Goal: Check status: Check status

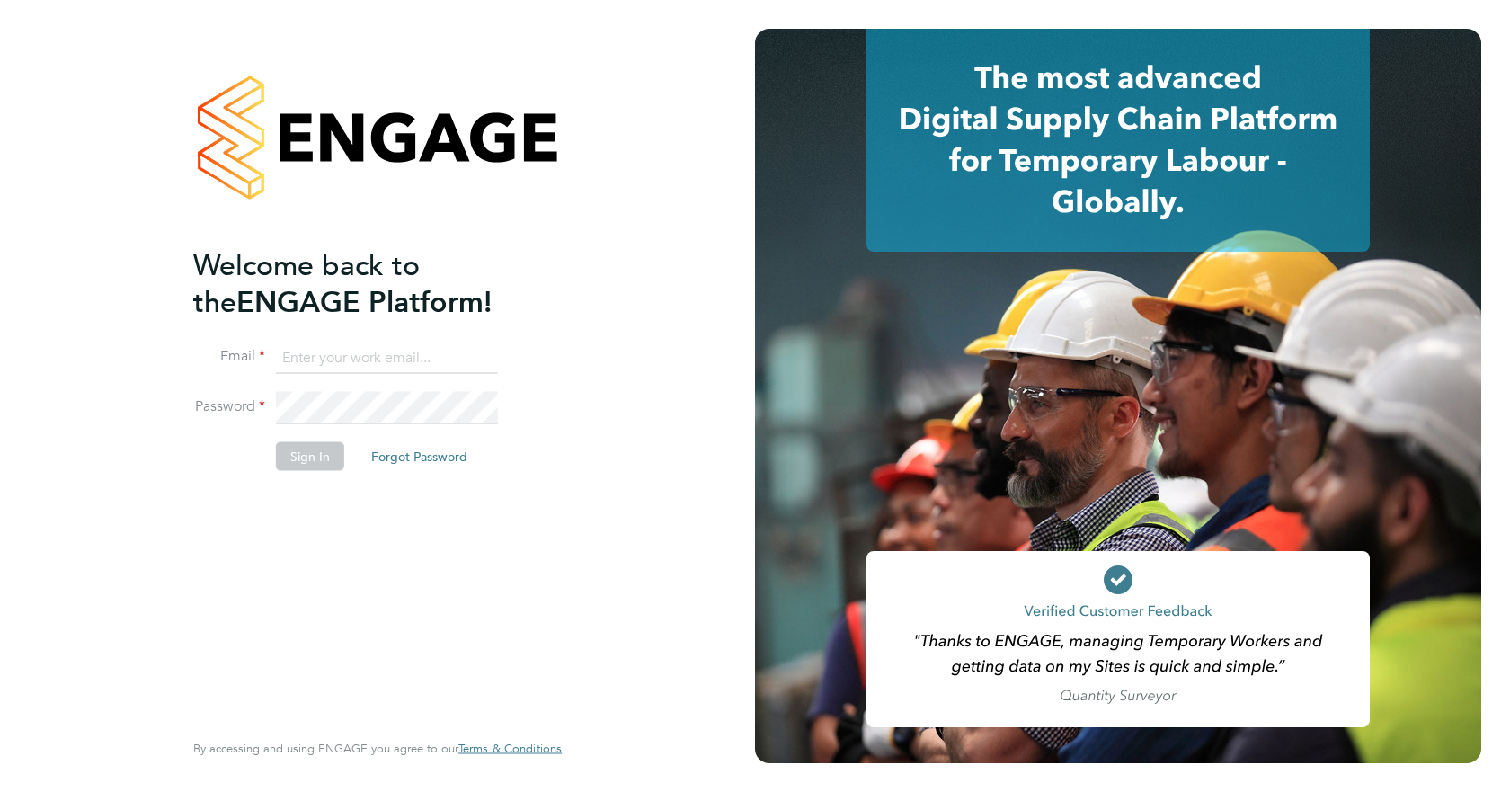
type input "[EMAIL_ADDRESS][DOMAIN_NAME]"
click at [302, 468] on button "Sign In" at bounding box center [310, 455] width 68 height 29
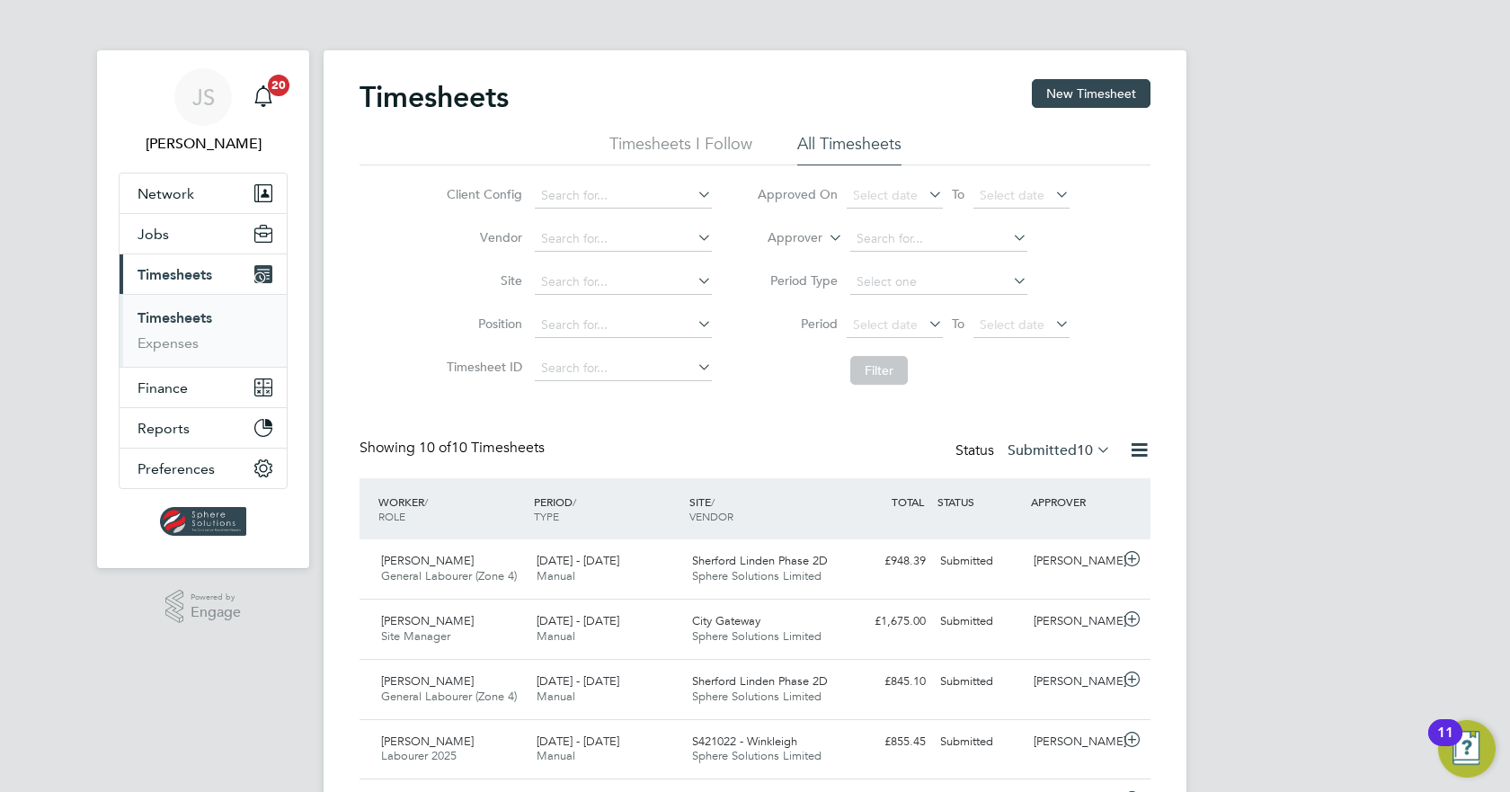
click at [1047, 449] on label "Submitted 10" at bounding box center [1059, 450] width 103 height 18
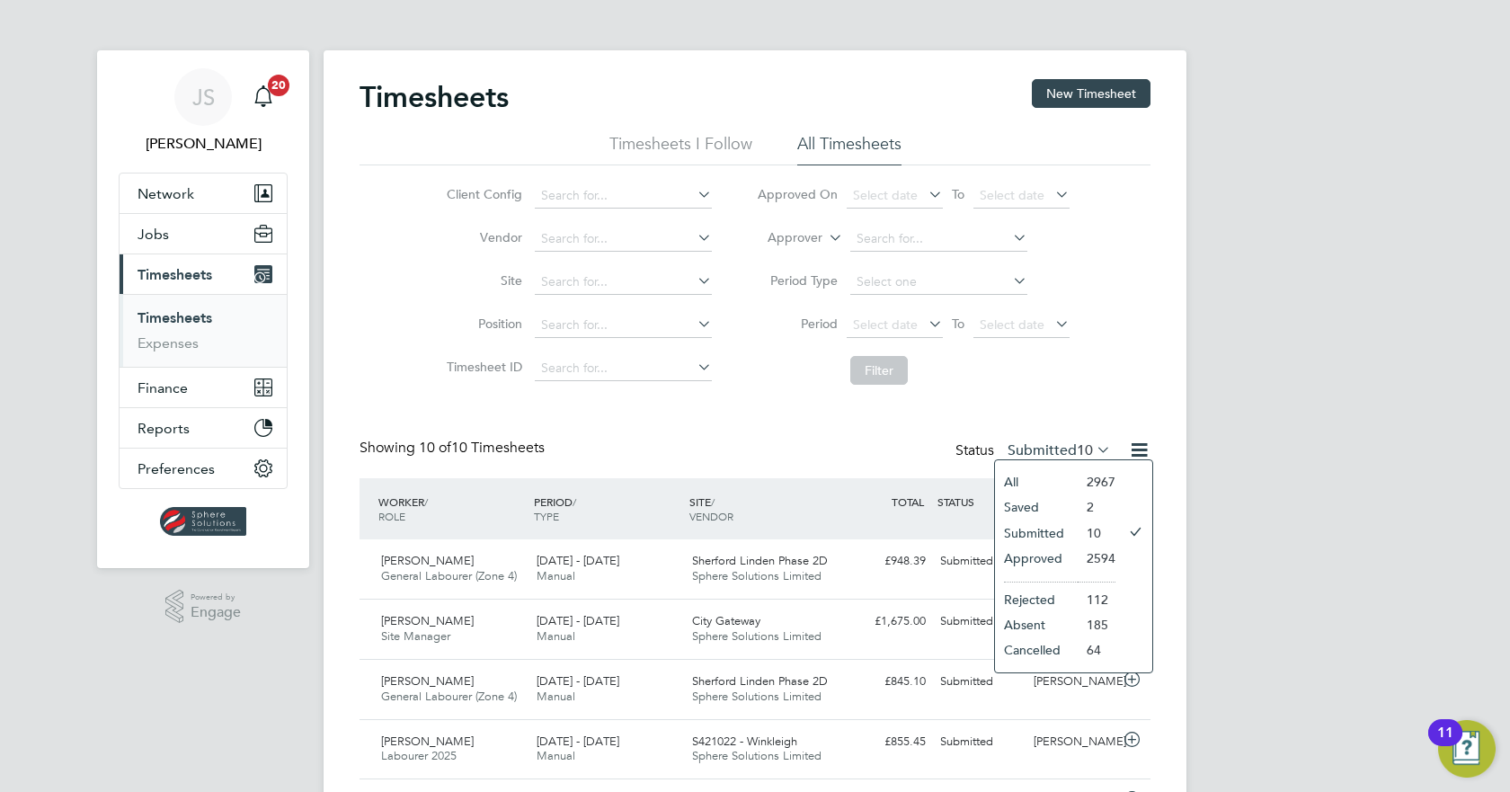
click at [1044, 597] on li "Rejected" at bounding box center [1036, 599] width 83 height 25
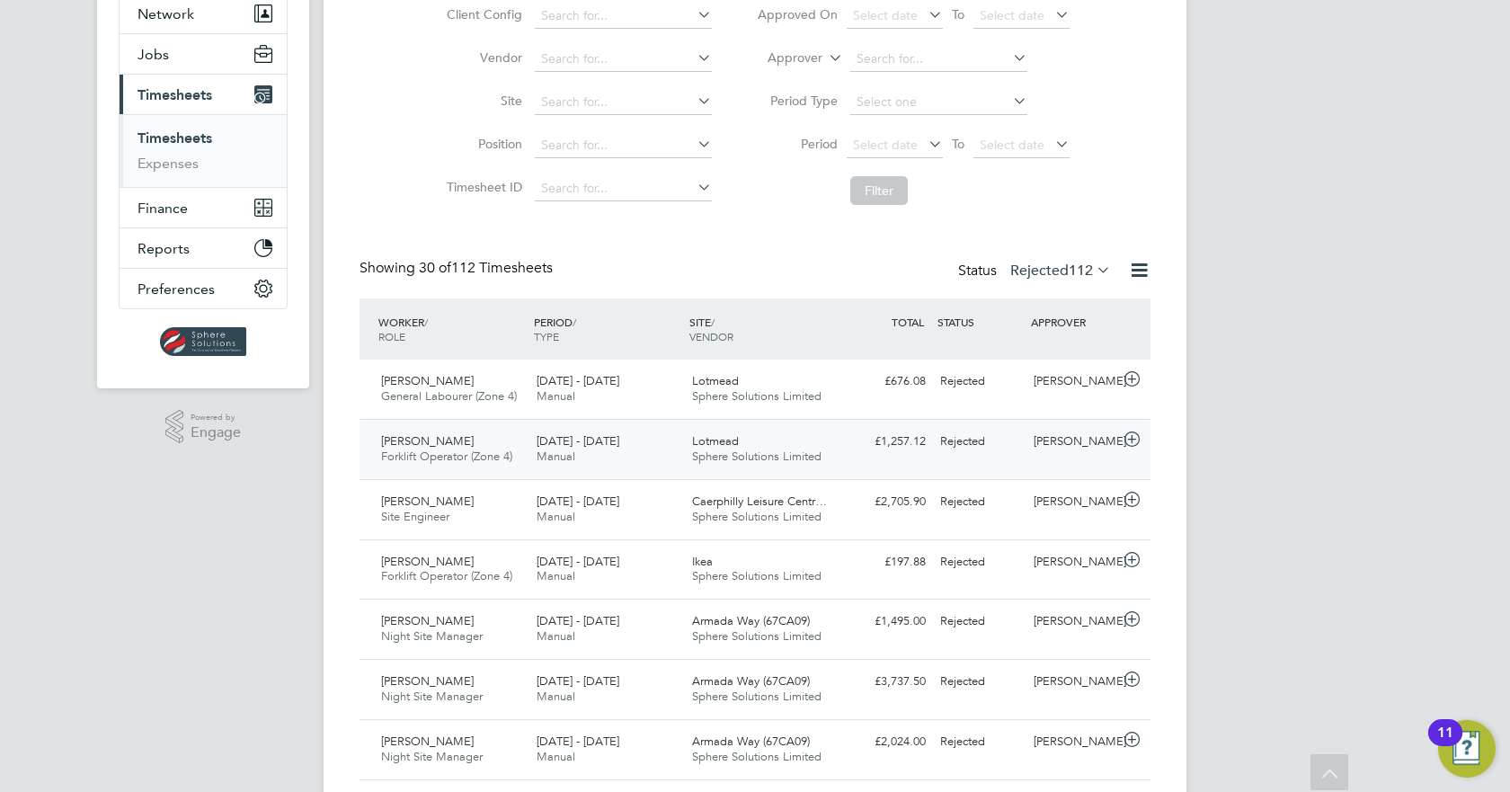
click at [1030, 454] on div "[PERSON_NAME]" at bounding box center [1072, 442] width 93 height 30
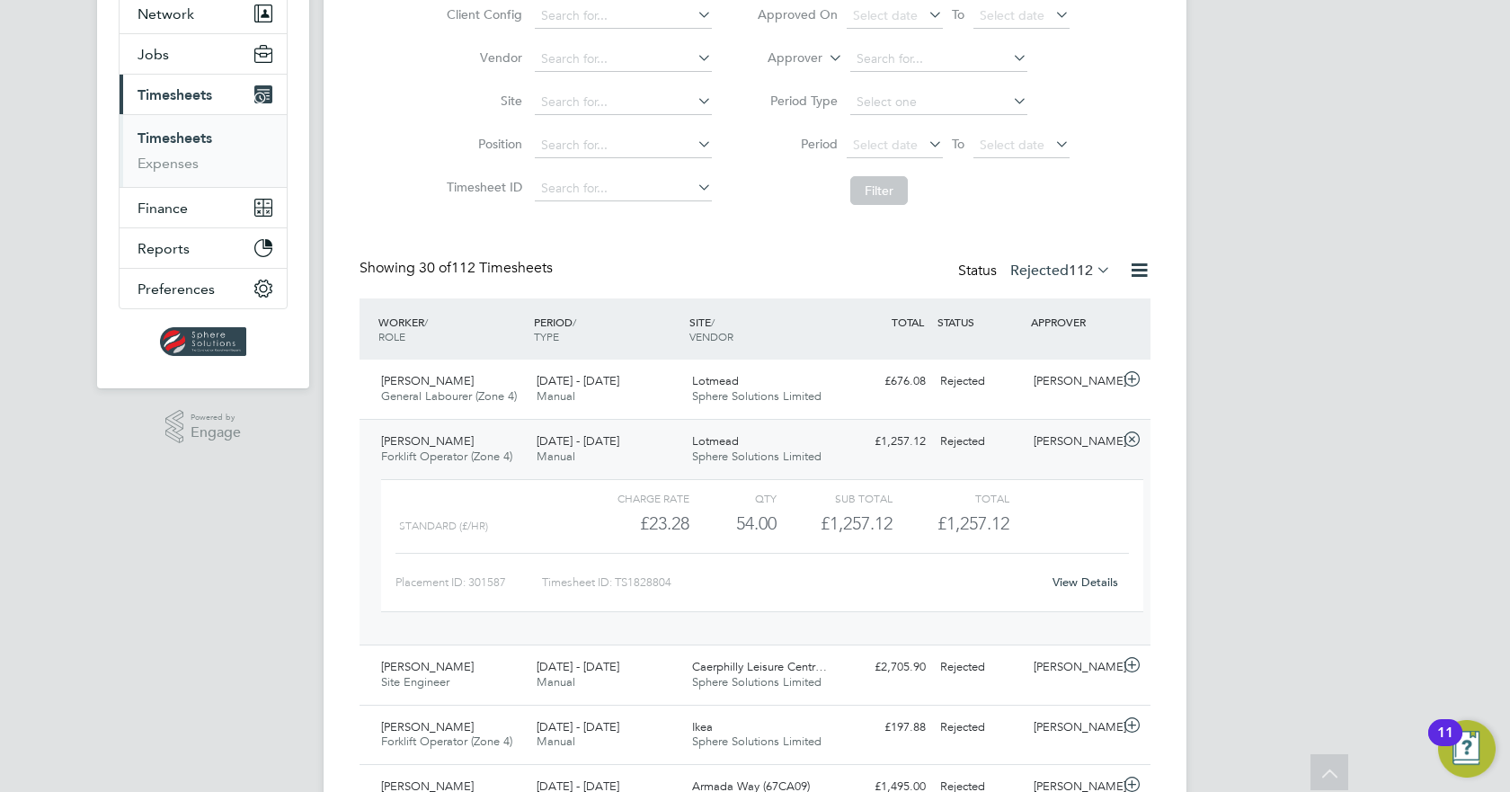
click at [1085, 581] on link "View Details" at bounding box center [1086, 581] width 66 height 15
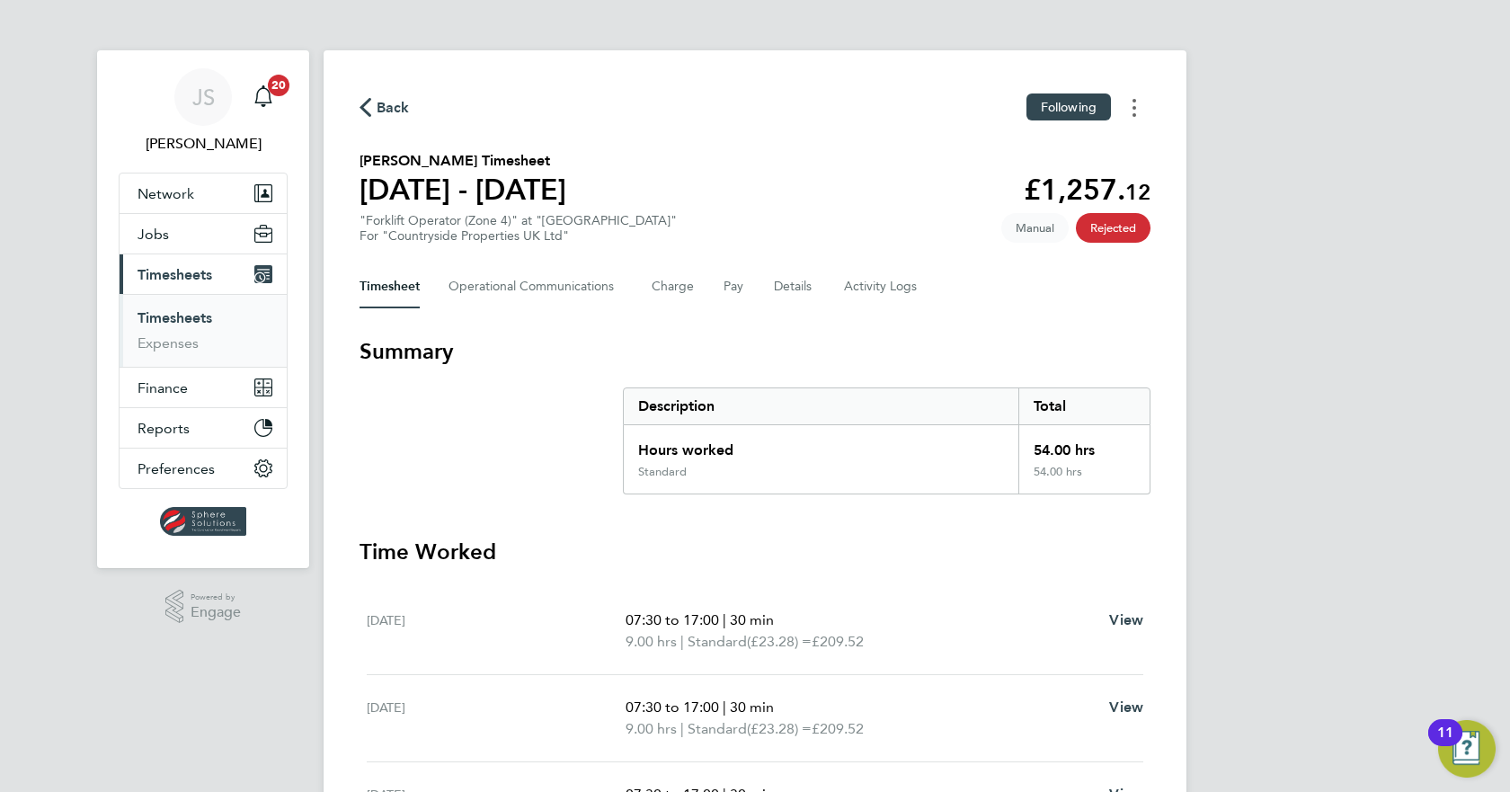
click at [1132, 106] on button "Timesheets Menu" at bounding box center [1134, 107] width 32 height 28
click at [834, 239] on section "Kristian Bickham's Timesheet 22 - 28 Sept 2025 £1,257. 12 "Forklift Operator (Z…" at bounding box center [755, 196] width 791 height 93
click at [1043, 227] on span "Manual" at bounding box center [1034, 228] width 67 height 30
click at [155, 316] on link "Timesheets" at bounding box center [175, 317] width 75 height 17
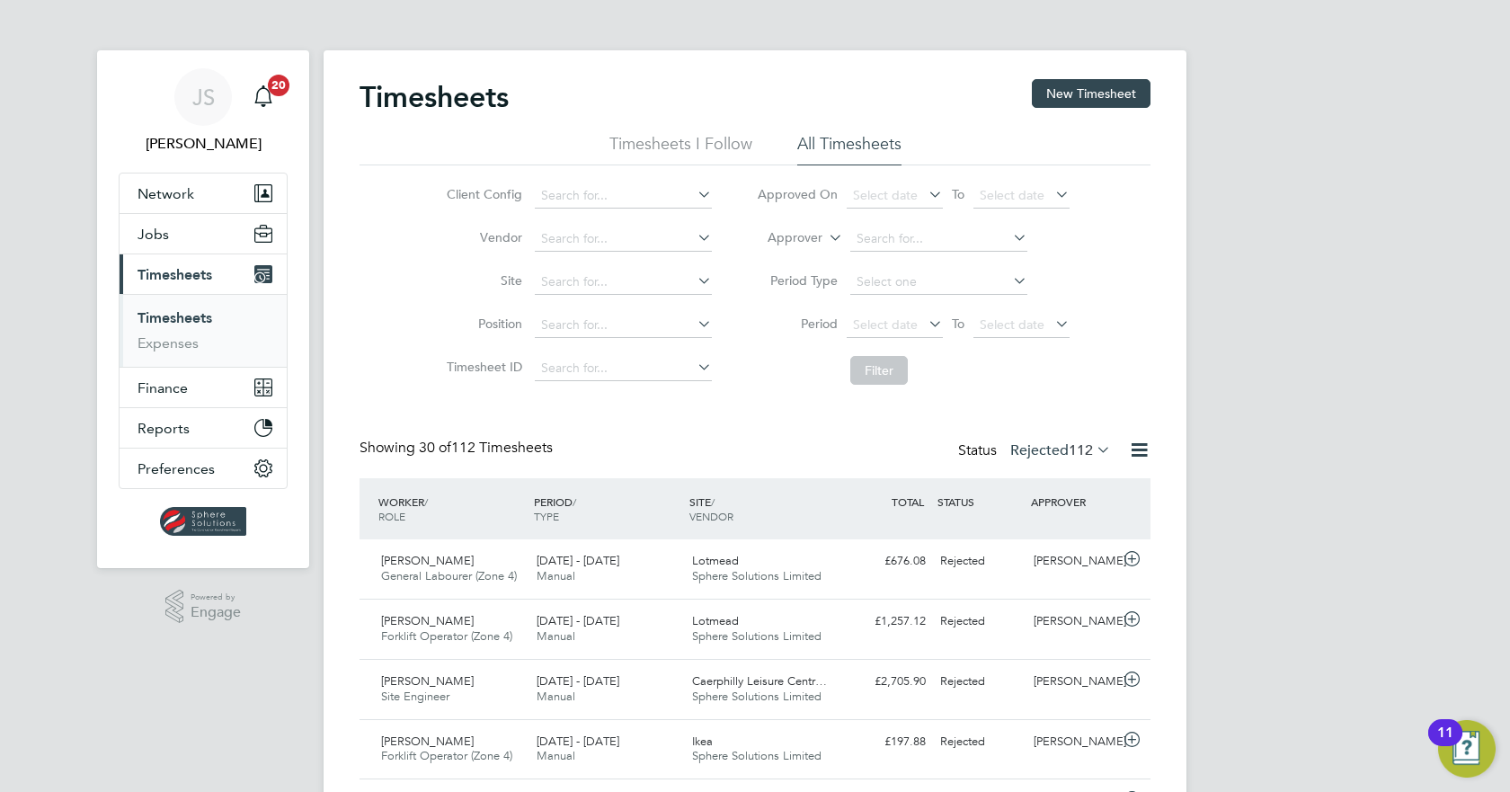
click at [842, 440] on div "Showing 30 of 112 Timesheets Status Rejected 112" at bounding box center [755, 459] width 791 height 40
click at [564, 452] on div "Showing 30 of 112 Timesheets Status Rejected 112" at bounding box center [755, 459] width 791 height 40
drag, startPoint x: 561, startPoint y: 447, endPoint x: 384, endPoint y: 456, distance: 177.3
click at [384, 456] on div "Showing 30 of 112 Timesheets" at bounding box center [460, 448] width 200 height 19
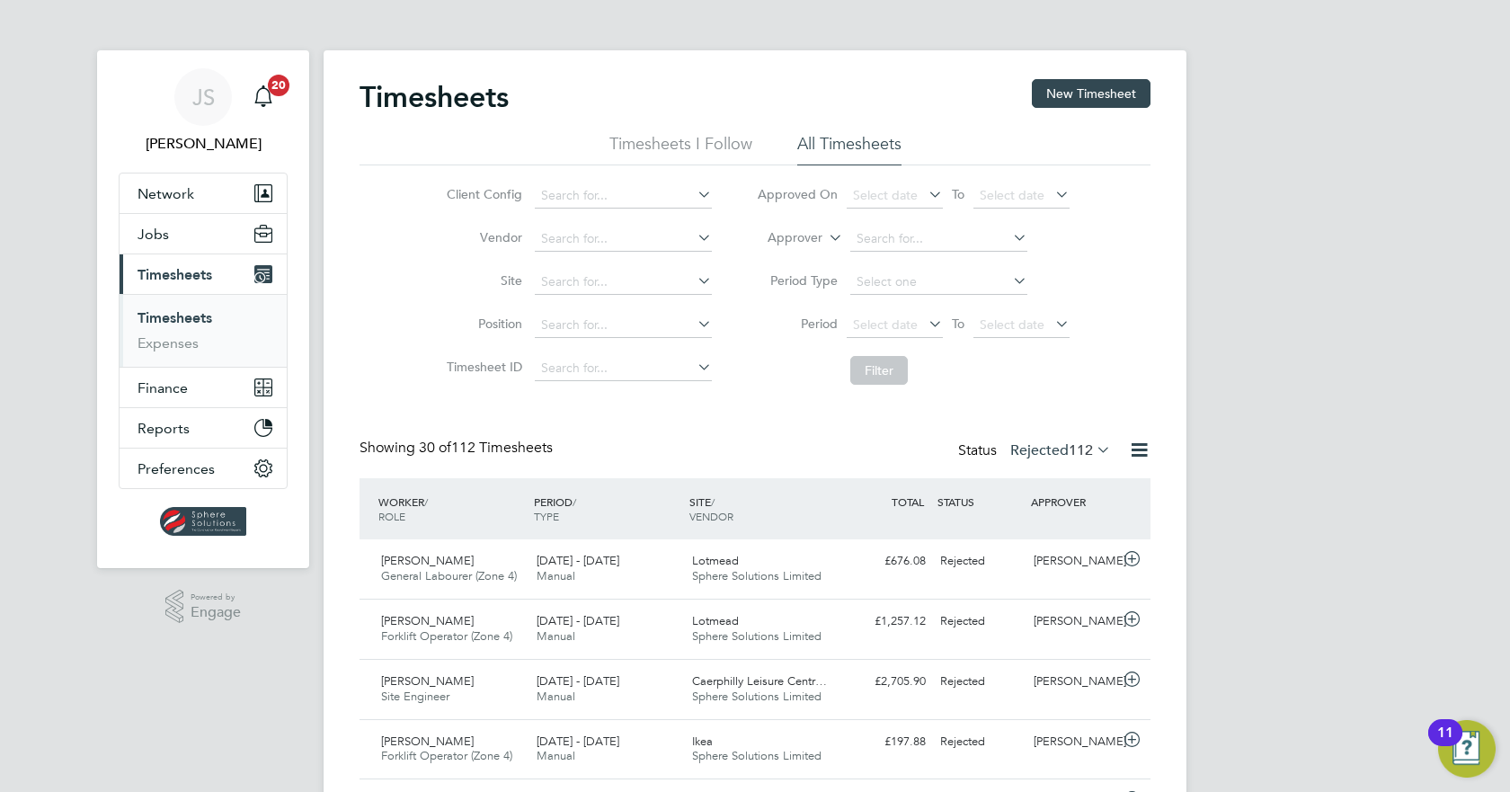
click at [195, 315] on link "Timesheets" at bounding box center [175, 317] width 75 height 17
click at [182, 279] on span "Timesheets" at bounding box center [175, 274] width 75 height 17
click at [175, 310] on link "Timesheets" at bounding box center [175, 317] width 75 height 17
